Goal: Task Accomplishment & Management: Manage account settings

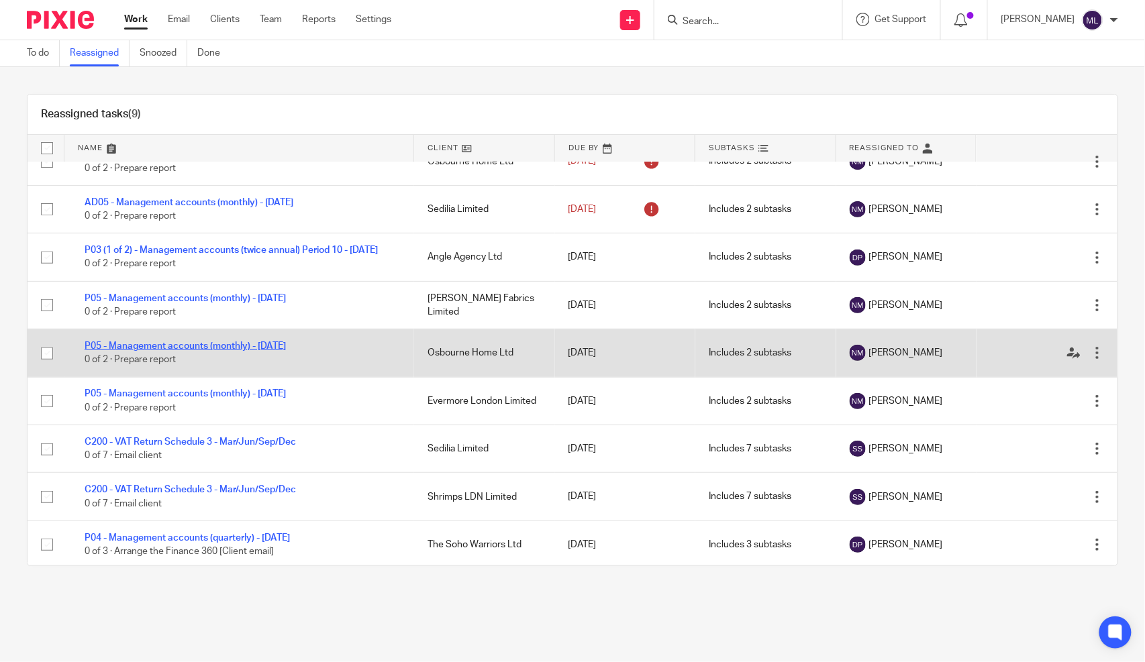
scroll to position [23, 0]
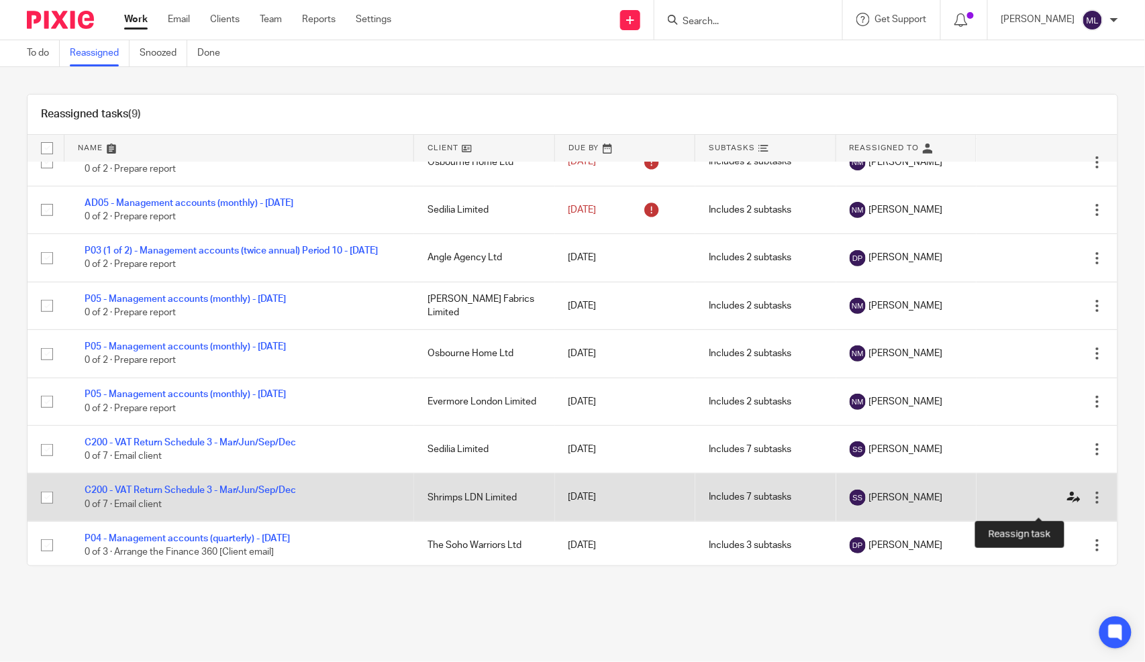
click at [1067, 505] on icon at bounding box center [1073, 497] width 13 height 13
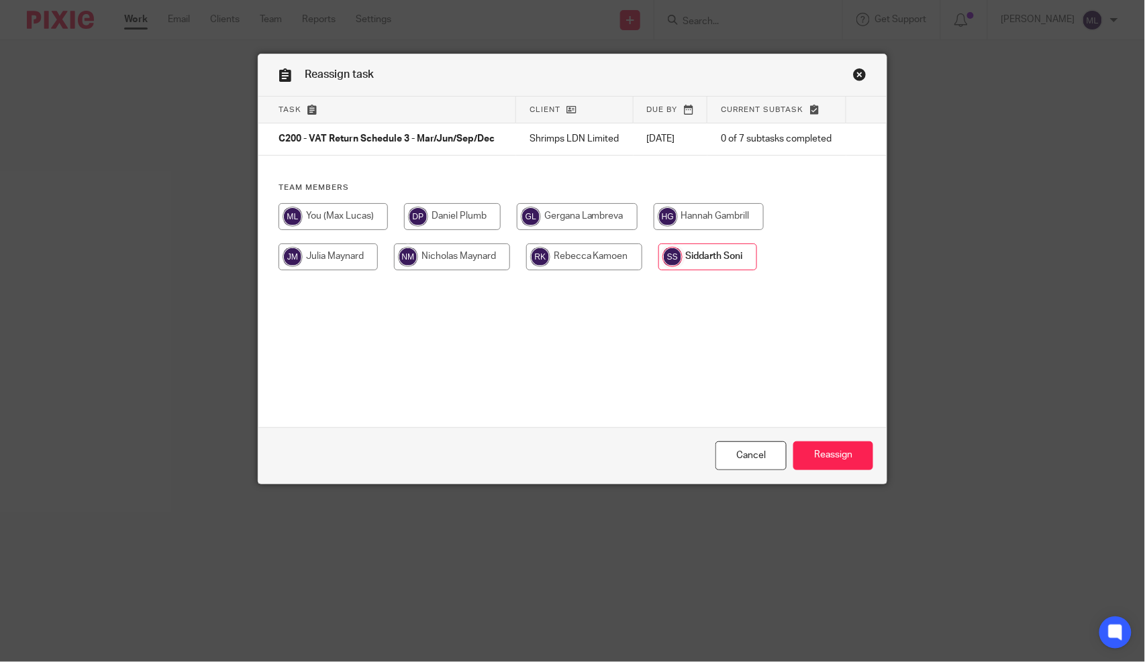
click at [346, 230] on input "radio" at bounding box center [332, 216] width 109 height 27
radio input "true"
click at [812, 452] on input "Reassign" at bounding box center [833, 455] width 80 height 29
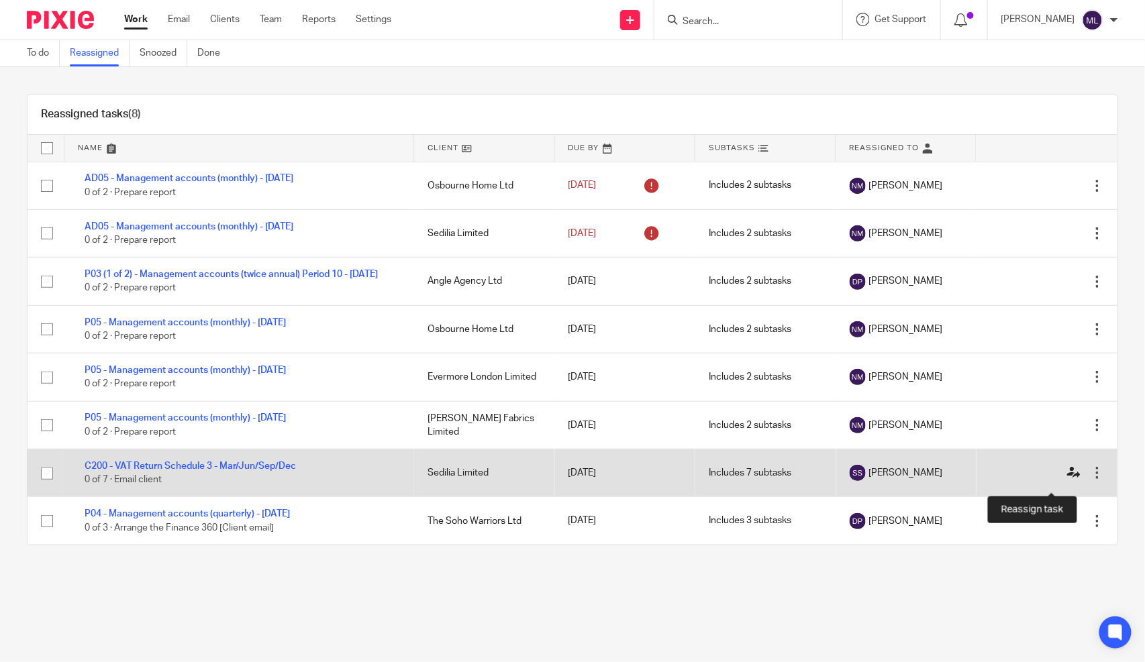
click at [1067, 478] on icon at bounding box center [1073, 472] width 13 height 13
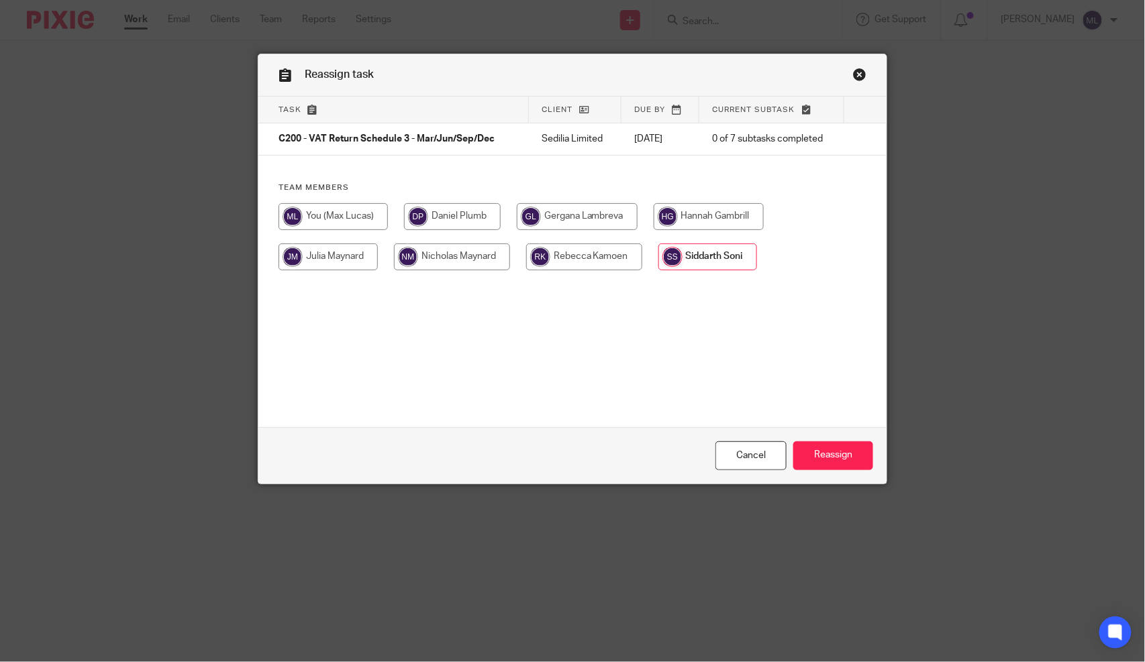
click at [325, 232] on div at bounding box center [572, 243] width 588 height 81
click at [324, 229] on input "radio" at bounding box center [332, 216] width 109 height 27
radio input "true"
click at [837, 468] on input "Reassign" at bounding box center [833, 455] width 80 height 29
